Goal: Task Accomplishment & Management: Use online tool/utility

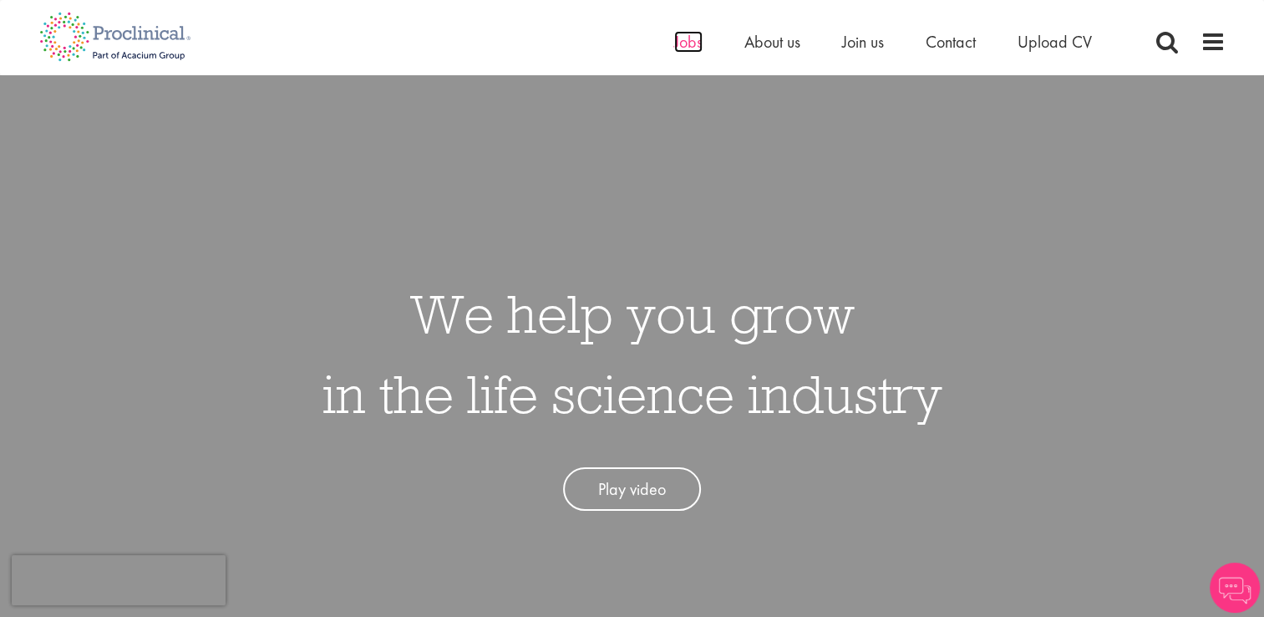
click at [696, 36] on span "Jobs" at bounding box center [688, 42] width 28 height 22
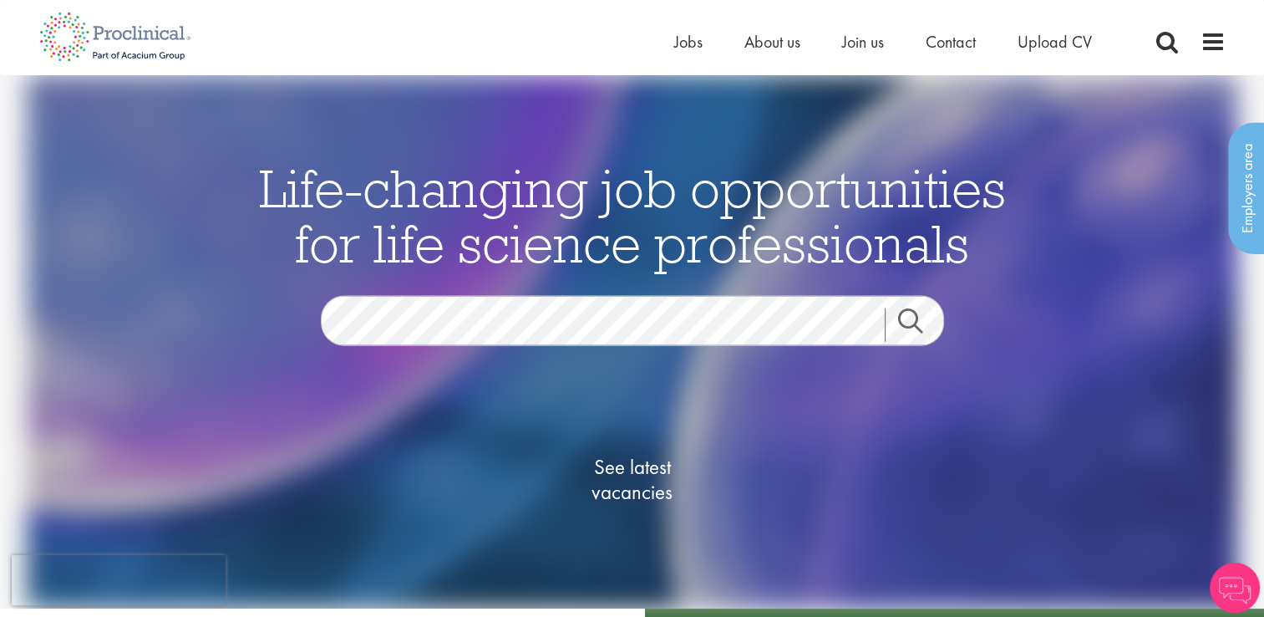
click at [918, 323] on link "Search" at bounding box center [921, 323] width 72 height 33
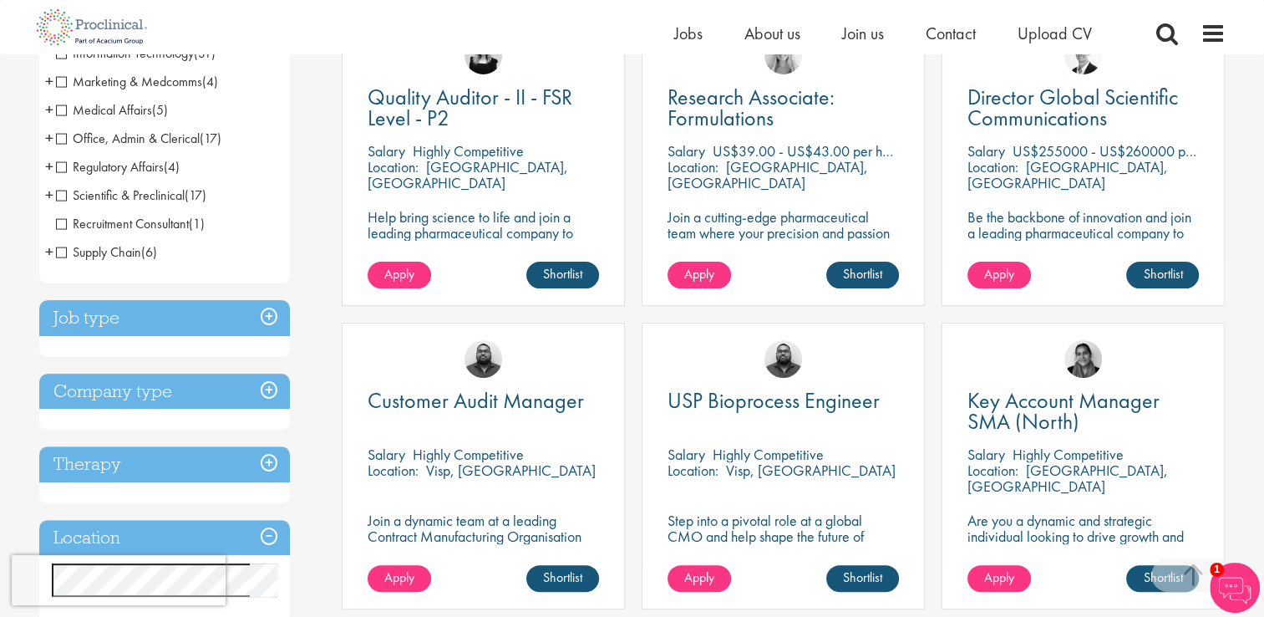
scroll to position [501, 0]
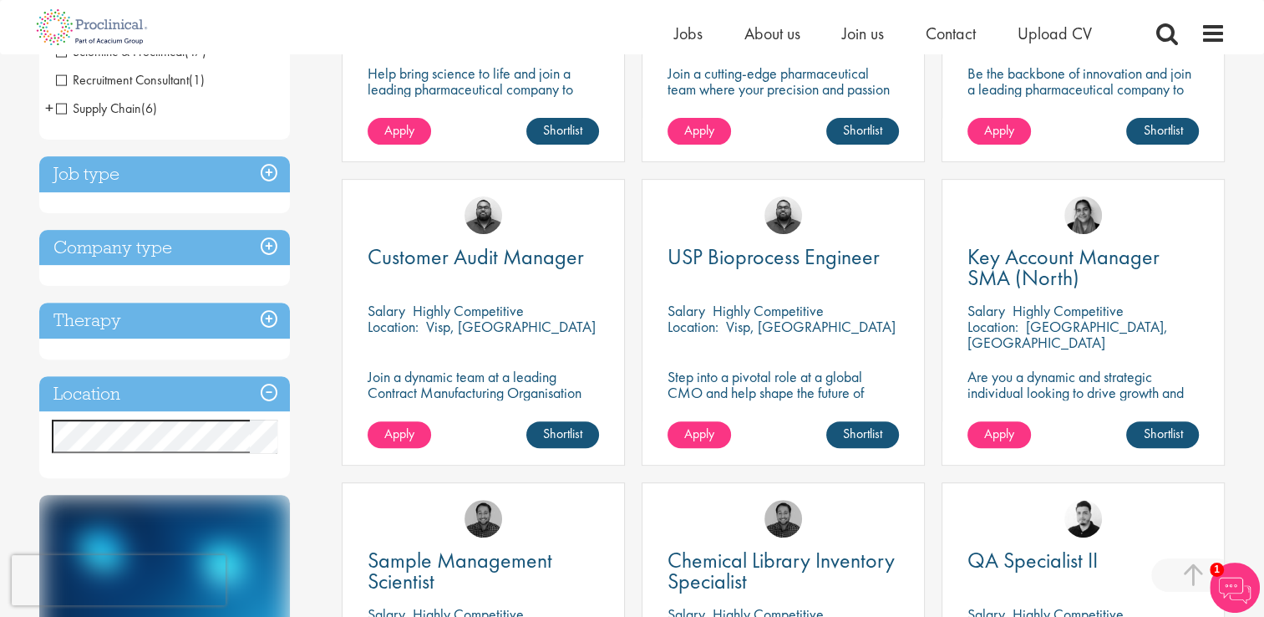
click at [257, 391] on h3 "Location" at bounding box center [164, 394] width 251 height 36
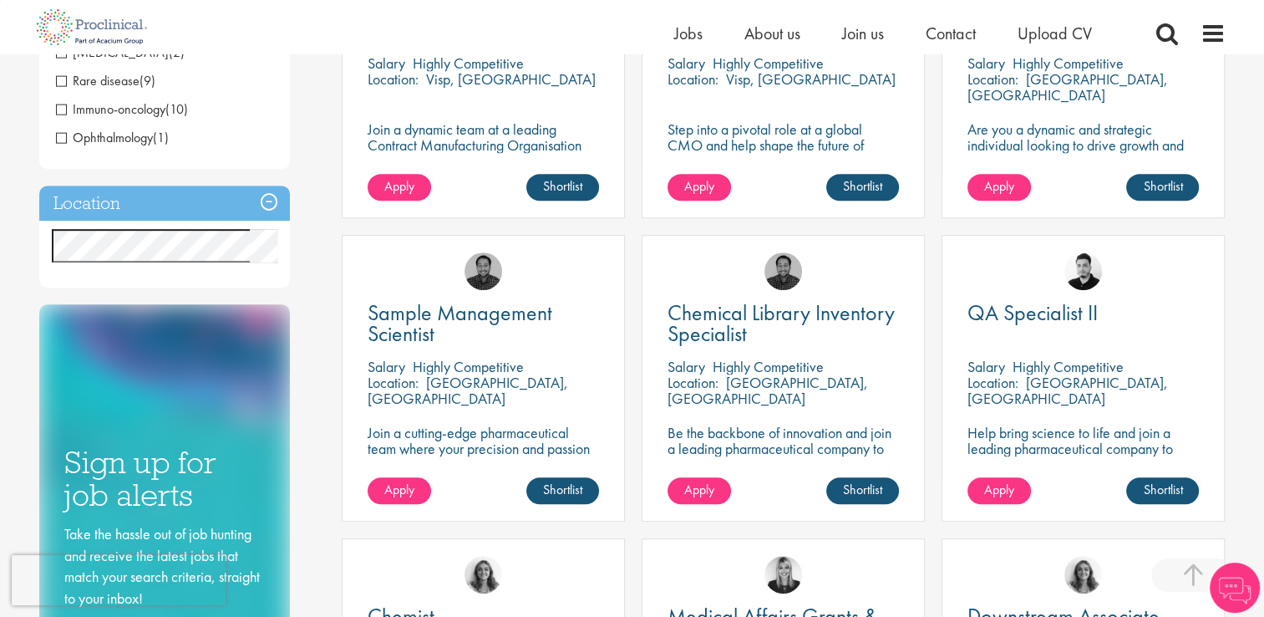
scroll to position [752, 0]
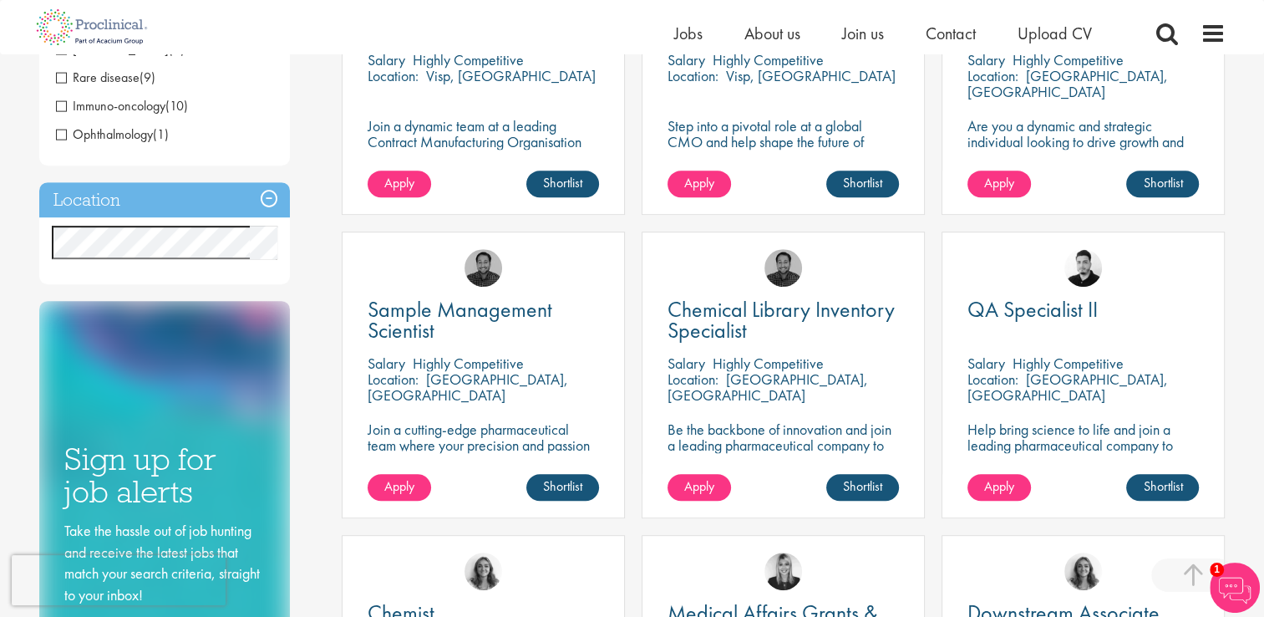
click at [290, 231] on div "Discipline Business Development (15) - + Licensing (2) Sales (5) Account Manage…" at bounding box center [178, 83] width 303 height 1312
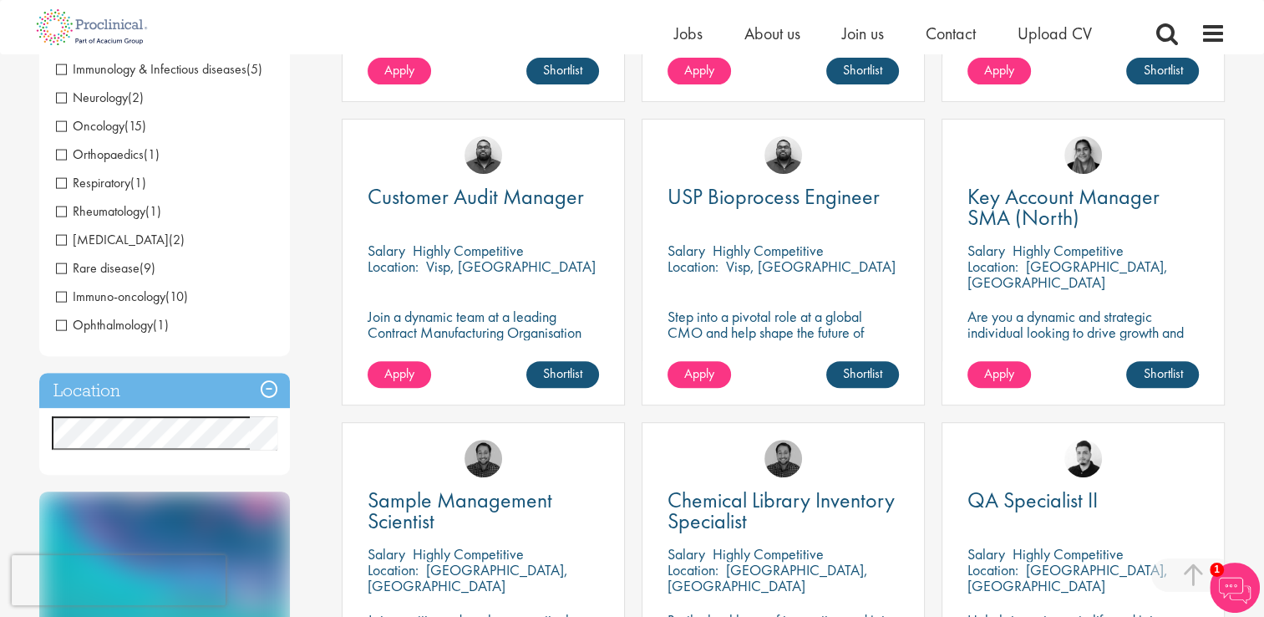
scroll to position [668, 0]
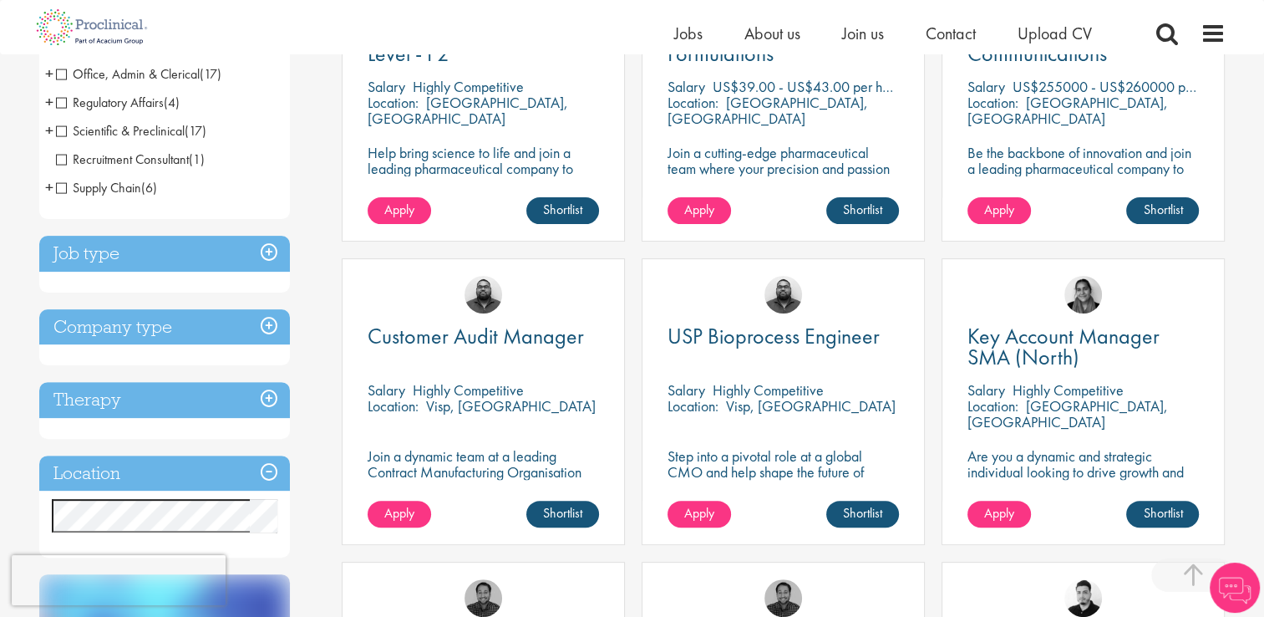
scroll to position [585, 0]
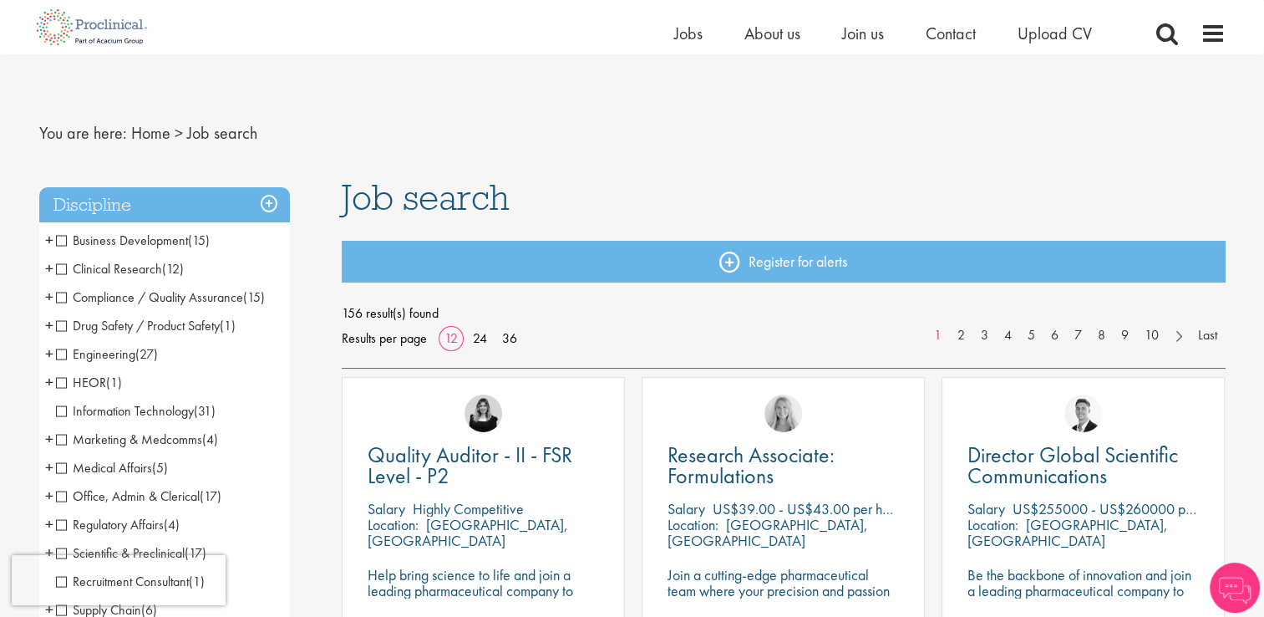
scroll to position [585, 0]
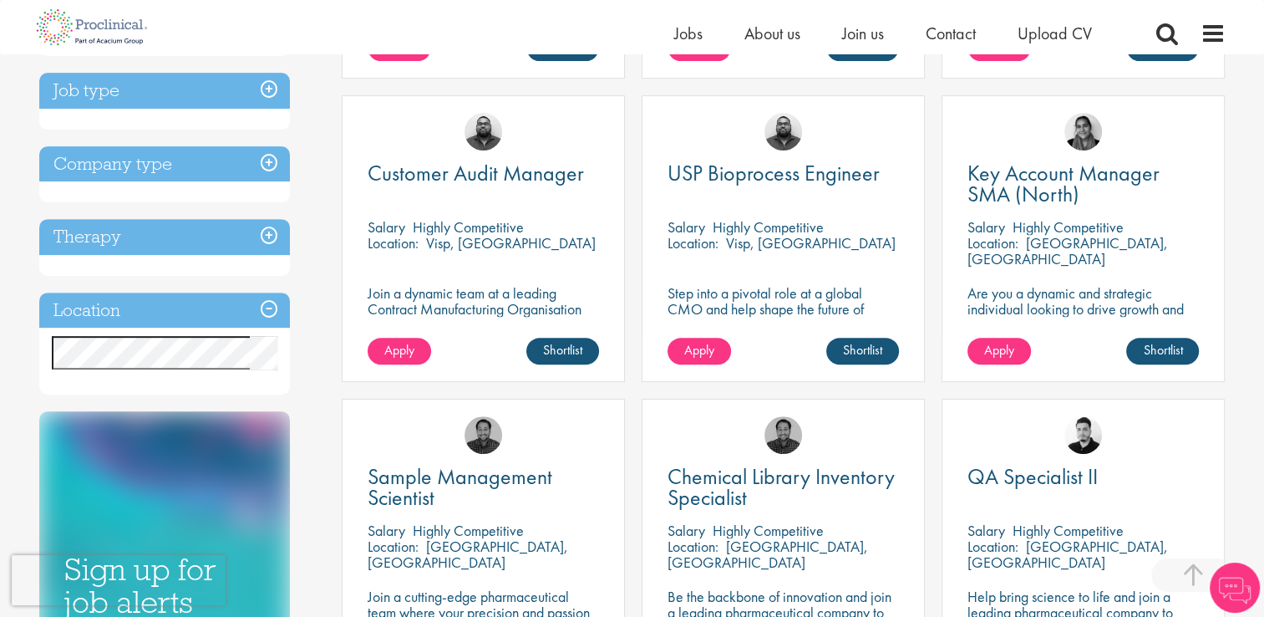
click at [267, 307] on h3 "Location" at bounding box center [164, 310] width 251 height 36
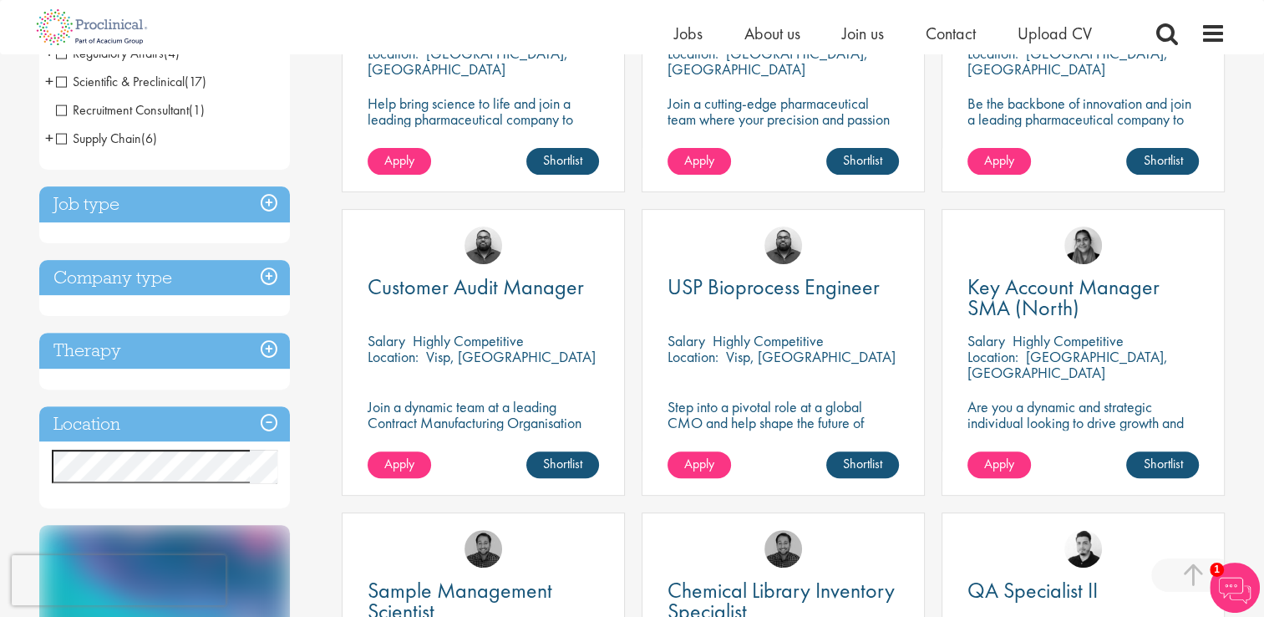
scroll to position [334, 0]
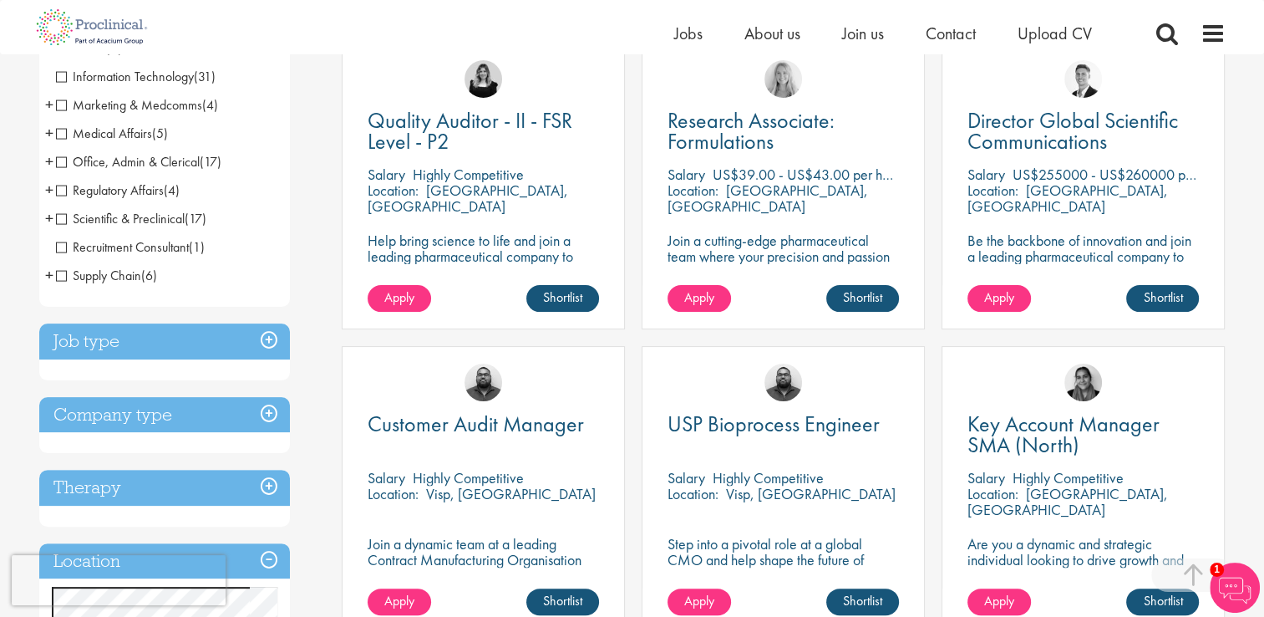
click at [113, 276] on span "Supply Chain" at bounding box center [98, 276] width 85 height 18
